Goal: Task Accomplishment & Management: Manage account settings

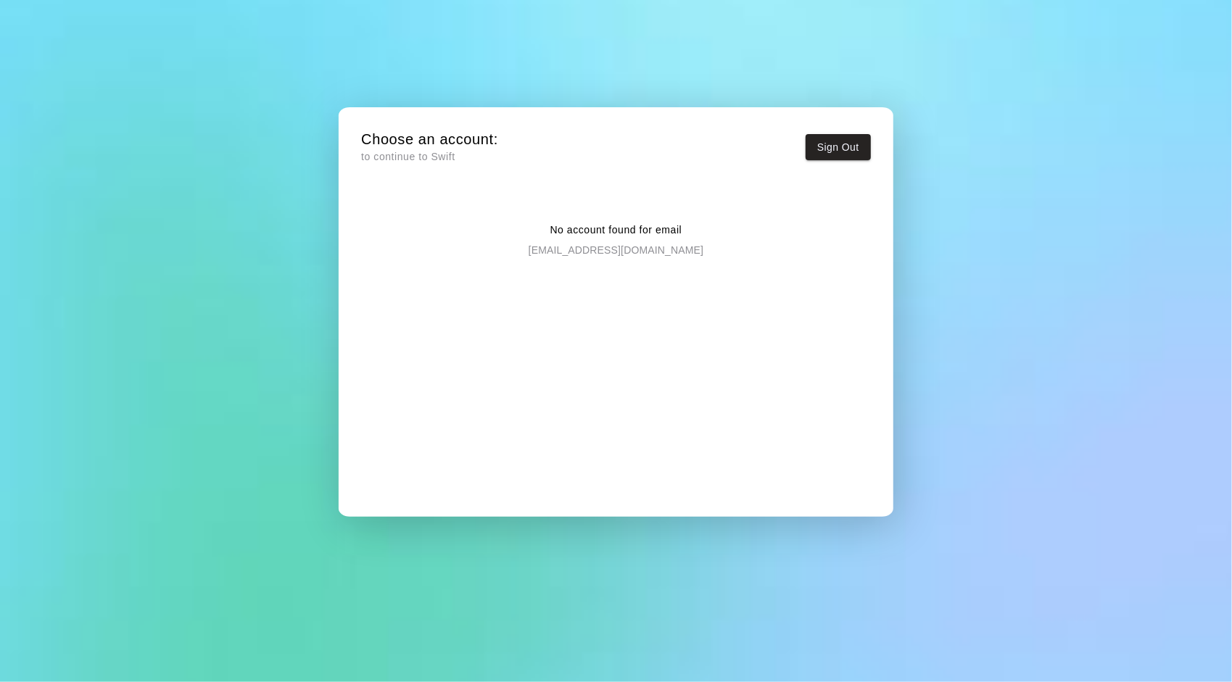
click at [703, 243] on div "No account found for email heabutl@gmail.com" at bounding box center [616, 228] width 510 height 58
click at [652, 242] on p "heabutl@gmail.com" at bounding box center [616, 248] width 175 height 20
click at [617, 233] on p "No account found for email" at bounding box center [616, 230] width 132 height 15
click at [625, 244] on p "heabutl@gmail.com" at bounding box center [616, 248] width 175 height 20
click at [631, 250] on p "heabutl@gmail.com" at bounding box center [616, 248] width 175 height 20
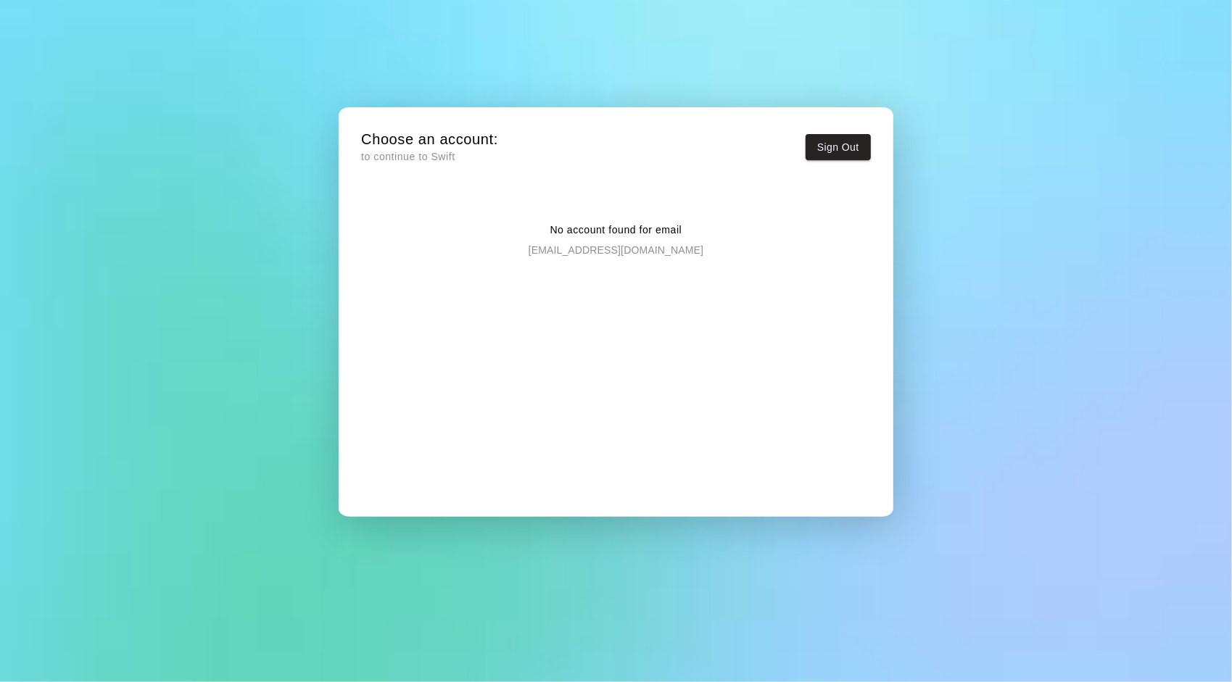
click at [582, 241] on p "heabutl@gmail.com" at bounding box center [616, 248] width 175 height 20
click at [612, 249] on p "heabutl@gmail.com" at bounding box center [616, 248] width 175 height 20
click at [854, 139] on button "Sign Out" at bounding box center [837, 147] width 65 height 27
click at [658, 244] on div "No account found for email heabutl@gmail.com" at bounding box center [616, 228] width 510 height 58
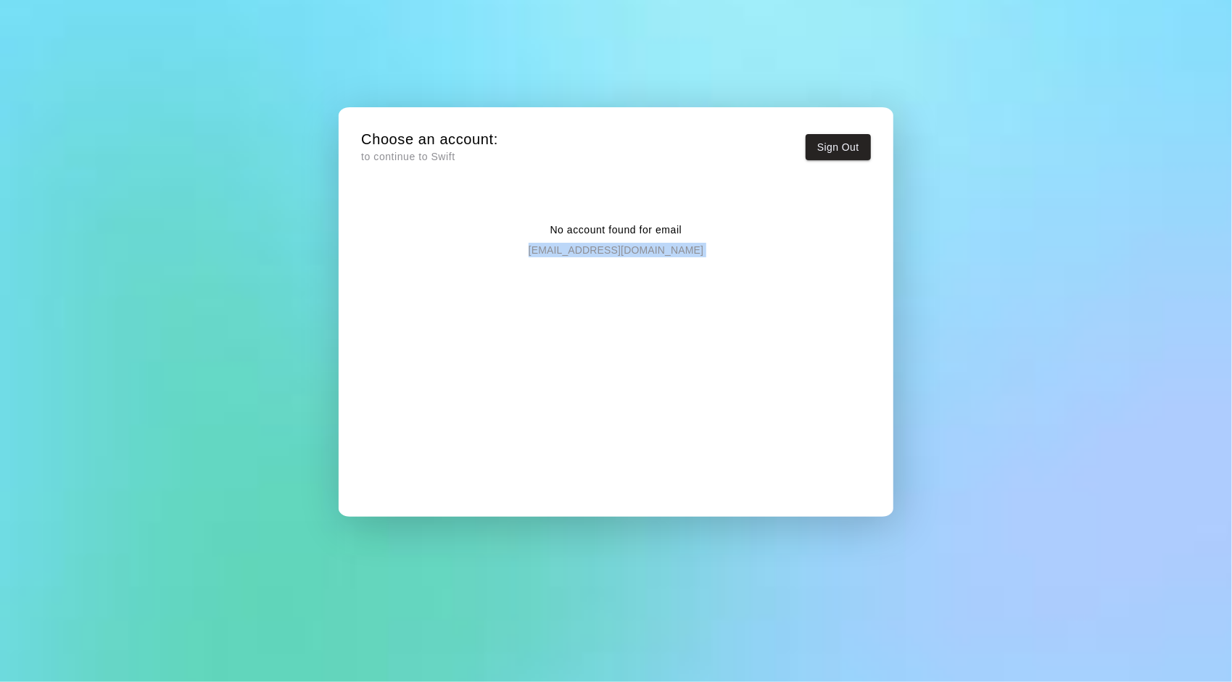
click at [658, 244] on div "No account found for email heabutl@gmail.com" at bounding box center [616, 228] width 510 height 58
drag, startPoint x: 658, startPoint y: 244, endPoint x: 626, endPoint y: 240, distance: 32.1
click at [626, 240] on div "No account found for email heabutl@gmail.com" at bounding box center [616, 228] width 510 height 58
click at [626, 240] on p "heabutl@gmail.com" at bounding box center [616, 248] width 175 height 20
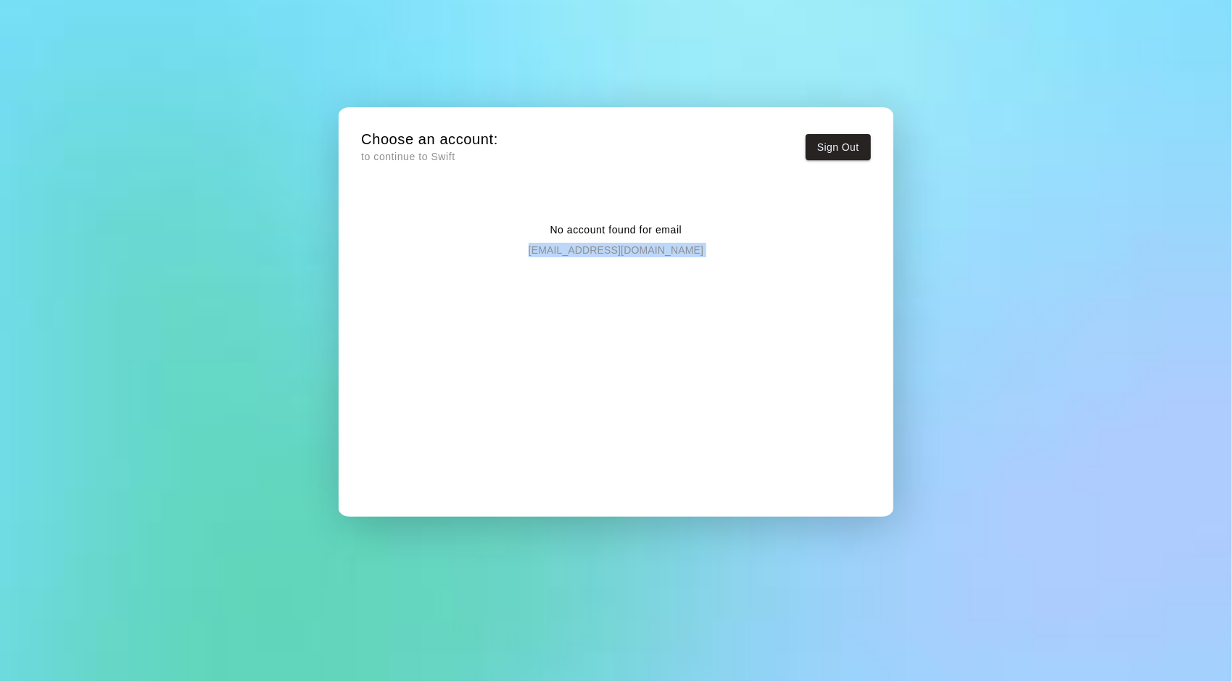
click at [626, 240] on p "heabutl@gmail.com" at bounding box center [616, 248] width 175 height 20
drag, startPoint x: 626, startPoint y: 240, endPoint x: 443, endPoint y: 327, distance: 203.0
click at [443, 327] on div "No account found for email heabutl@gmail.com" at bounding box center [616, 354] width 510 height 311
drag, startPoint x: 443, startPoint y: 327, endPoint x: 431, endPoint y: 302, distance: 27.9
click at [431, 302] on div "No account found for email heabutl@gmail.com" at bounding box center [616, 354] width 510 height 311
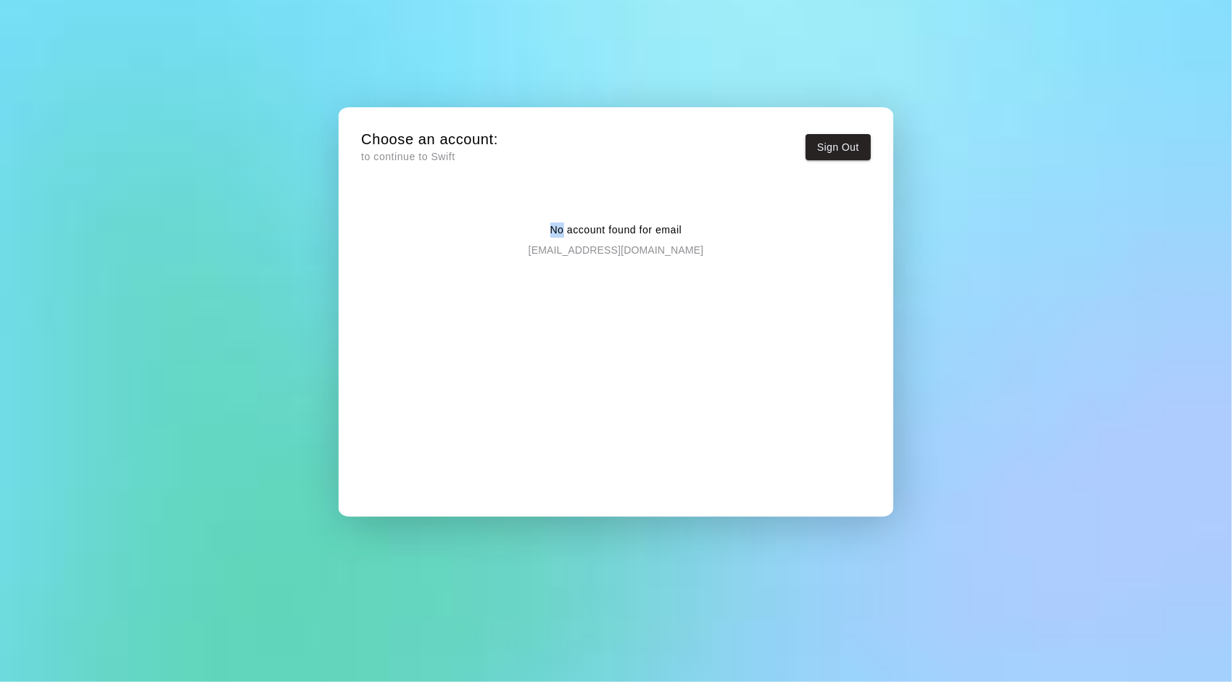
drag, startPoint x: 431, startPoint y: 302, endPoint x: 434, endPoint y: 294, distance: 7.8
click at [434, 294] on div "No account found for email heabutl@gmail.com" at bounding box center [616, 354] width 510 height 311
click at [531, 183] on div "Choose an account: to continue to Swift Sign Out No account found for email hea…" at bounding box center [615, 323] width 533 height 410
click at [996, 268] on div "Choose an account: to continue to Swift Sign Out No account found for email hea…" at bounding box center [616, 341] width 1232 height 682
click at [574, 246] on p "heabutl@gmail.com" at bounding box center [616, 248] width 175 height 20
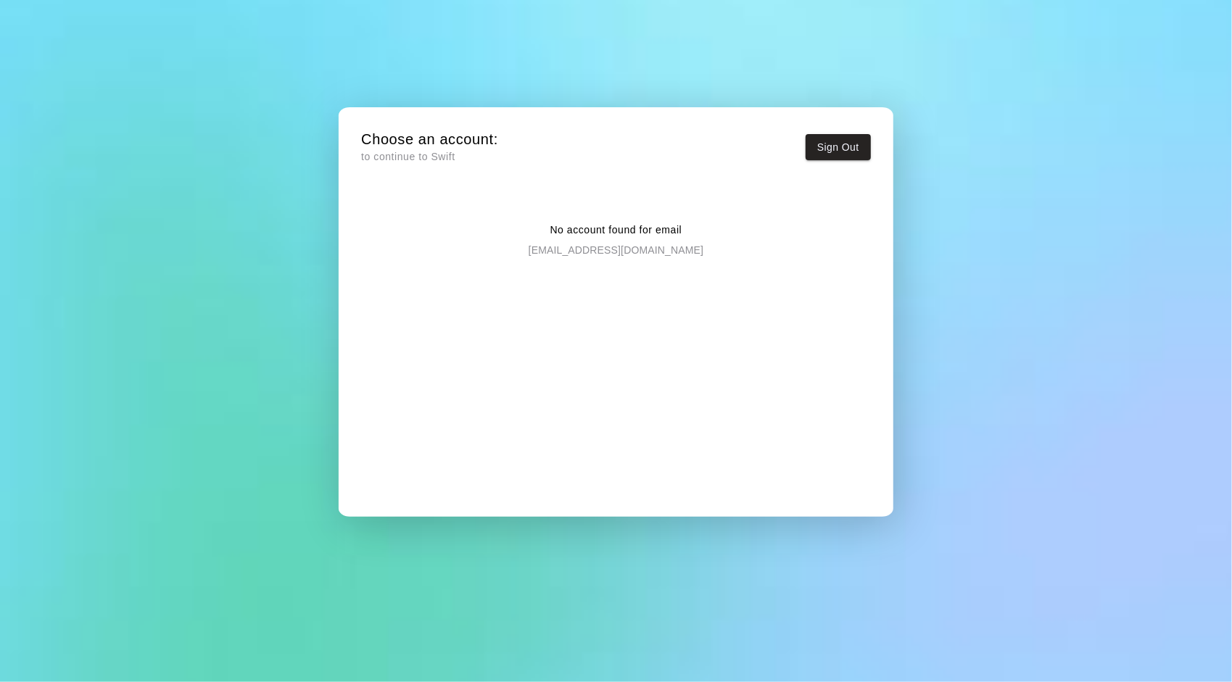
drag, startPoint x: 568, startPoint y: 254, endPoint x: 464, endPoint y: 289, distance: 110.0
click at [464, 289] on div "No account found for email heabutl@gmail.com" at bounding box center [616, 354] width 510 height 311
click at [615, 257] on p "heabutl@gmail.com" at bounding box center [616, 248] width 175 height 20
click at [613, 254] on p "heabutl@gmail.com" at bounding box center [616, 248] width 175 height 20
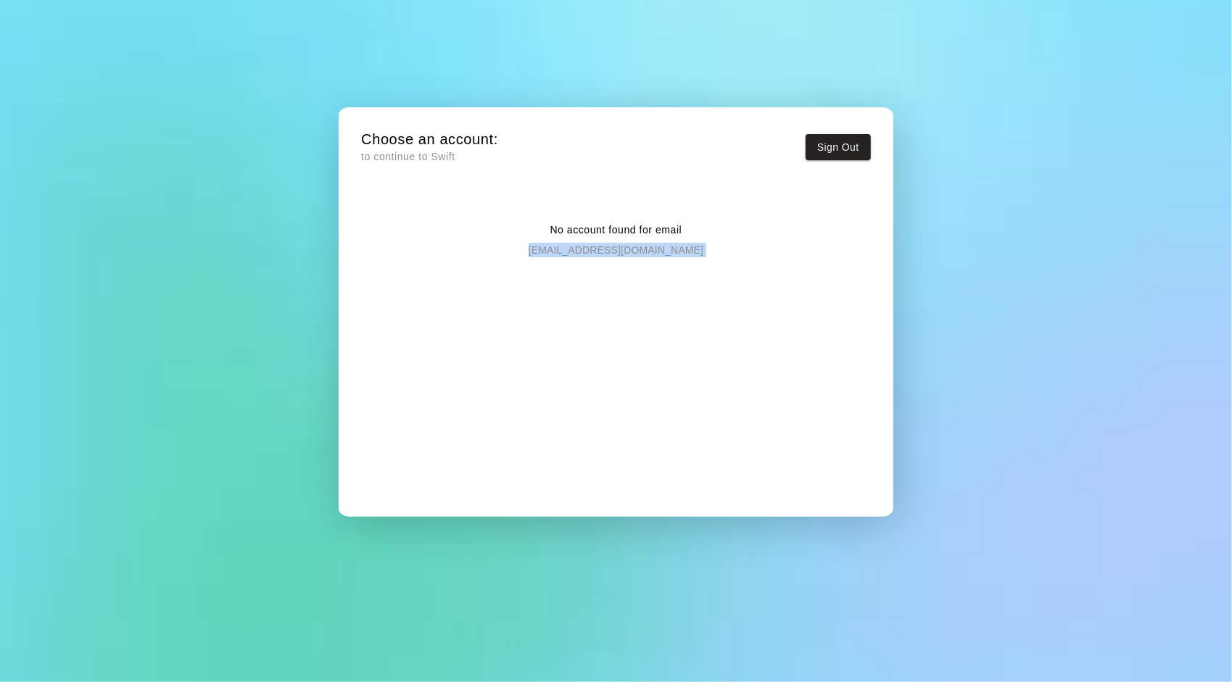
click at [613, 254] on p "heabutl@gmail.com" at bounding box center [616, 248] width 175 height 20
drag, startPoint x: 613, startPoint y: 254, endPoint x: 732, endPoint y: 278, distance: 120.7
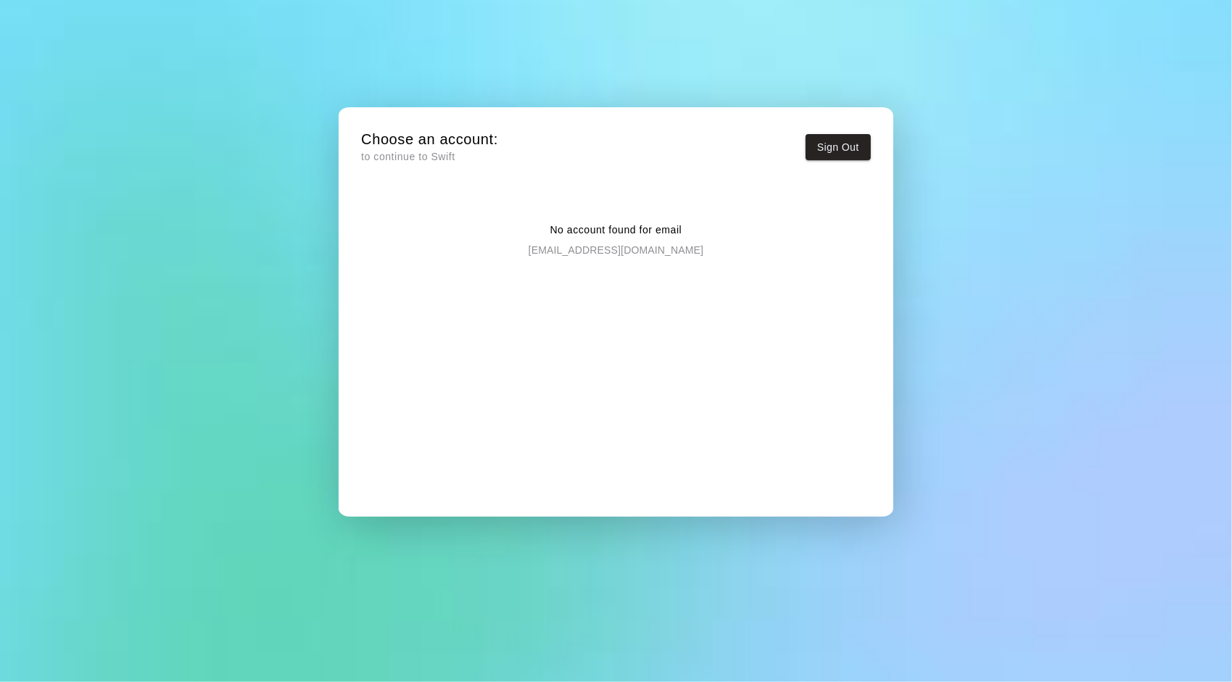
click at [732, 278] on div "No account found for email heabutl@gmail.com" at bounding box center [616, 354] width 510 height 311
click at [616, 216] on div "No account found for email heabutl@gmail.com" at bounding box center [616, 228] width 510 height 58
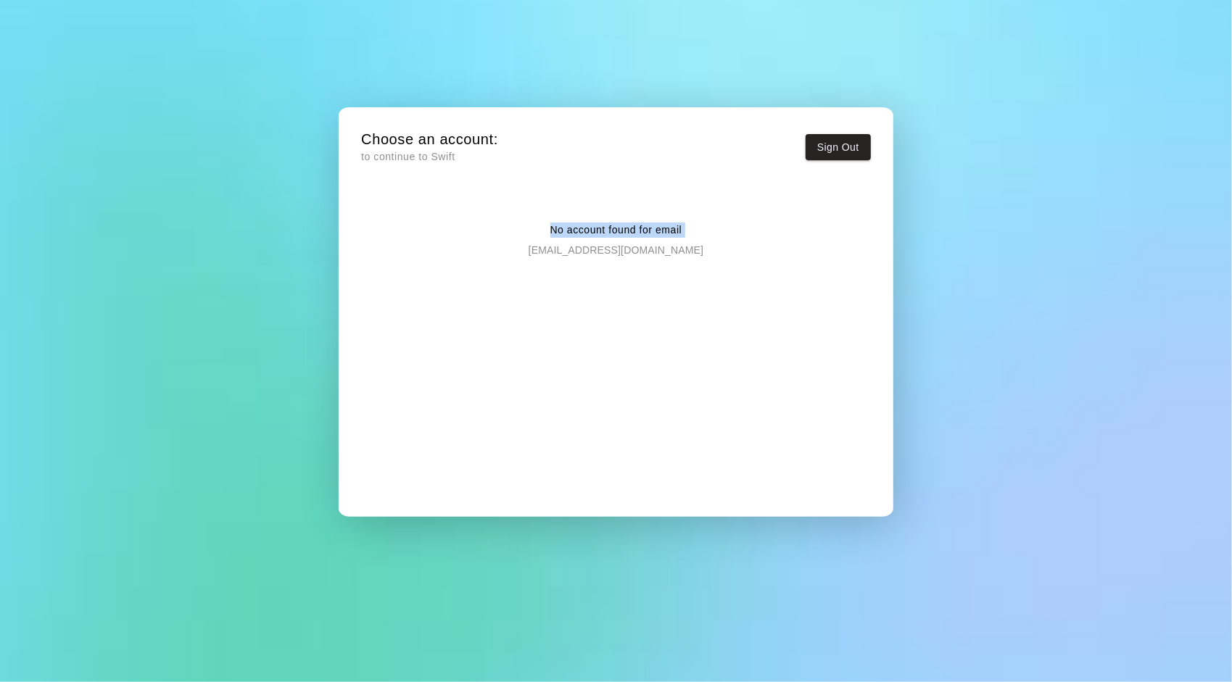
drag, startPoint x: 616, startPoint y: 216, endPoint x: 763, endPoint y: 294, distance: 167.0
click at [763, 294] on div "No account found for email heabutl@gmail.com" at bounding box center [616, 354] width 510 height 311
click at [773, 269] on div "No account found for email heabutl@gmail.com" at bounding box center [616, 354] width 510 height 311
click at [849, 145] on button "Sign Out" at bounding box center [837, 147] width 65 height 27
click at [848, 152] on button "Sign Out" at bounding box center [837, 147] width 65 height 27
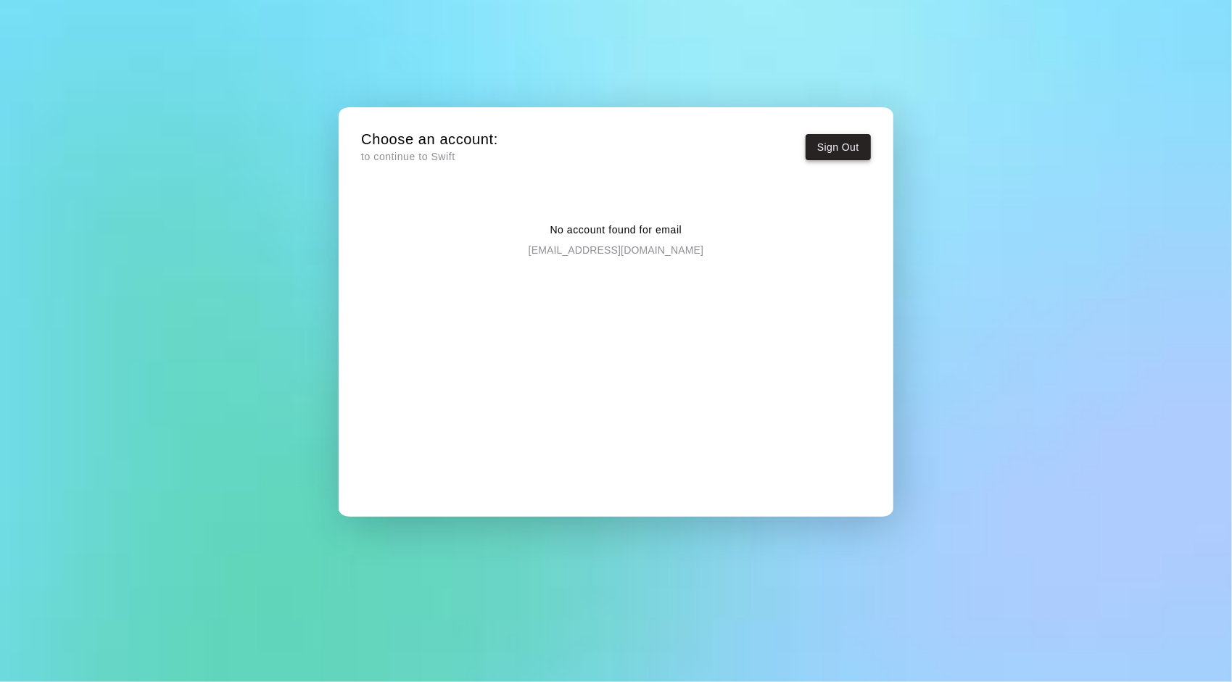
click at [824, 143] on button "Sign Out" at bounding box center [837, 147] width 65 height 27
click at [852, 146] on button "Sign Out" at bounding box center [837, 147] width 65 height 27
click at [948, 225] on div "Choose an account: to continue to Swift Sign Out No account found for email [EM…" at bounding box center [616, 341] width 1232 height 682
click at [965, 218] on div "Choose an account: to continue to Swift Sign Out No account found for email [EM…" at bounding box center [616, 341] width 1232 height 682
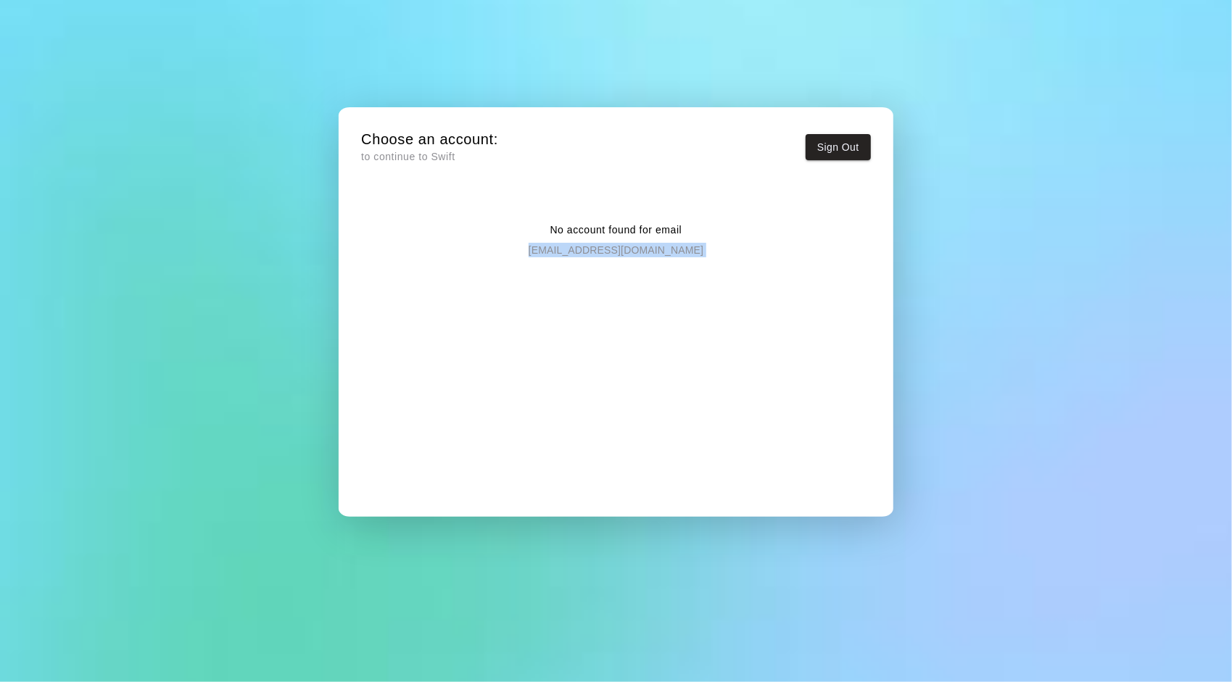
click at [965, 218] on div "Choose an account: to continue to Swift Sign Out No account found for email [EM…" at bounding box center [616, 341] width 1232 height 682
click at [962, 212] on div "Choose an account: to continue to Swift Sign Out No account found for email [EM…" at bounding box center [616, 341] width 1232 height 682
